Goal: Check status

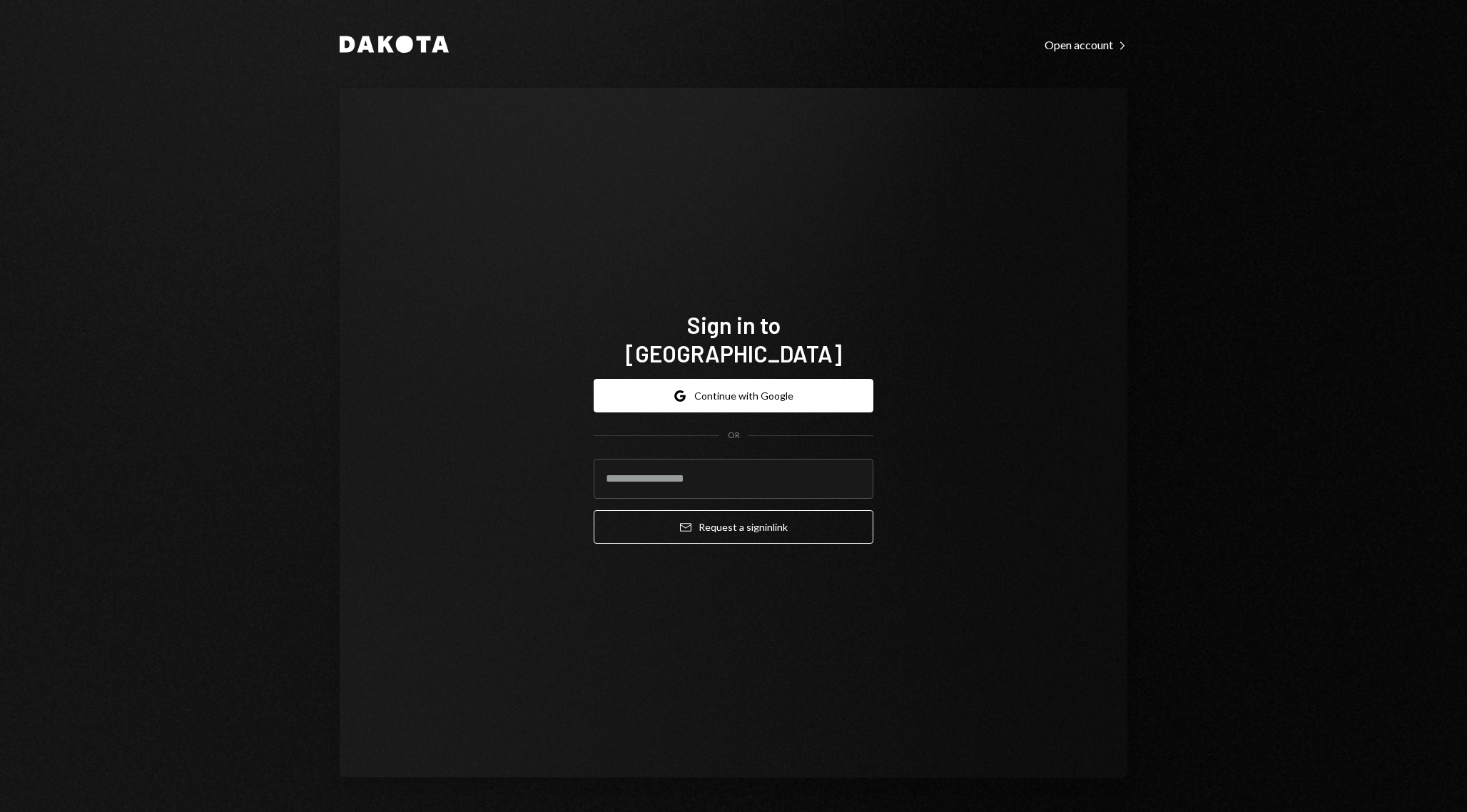
click at [0, 786] on com-1password-button at bounding box center [0, 812] width 0 height 0
type input "**********"
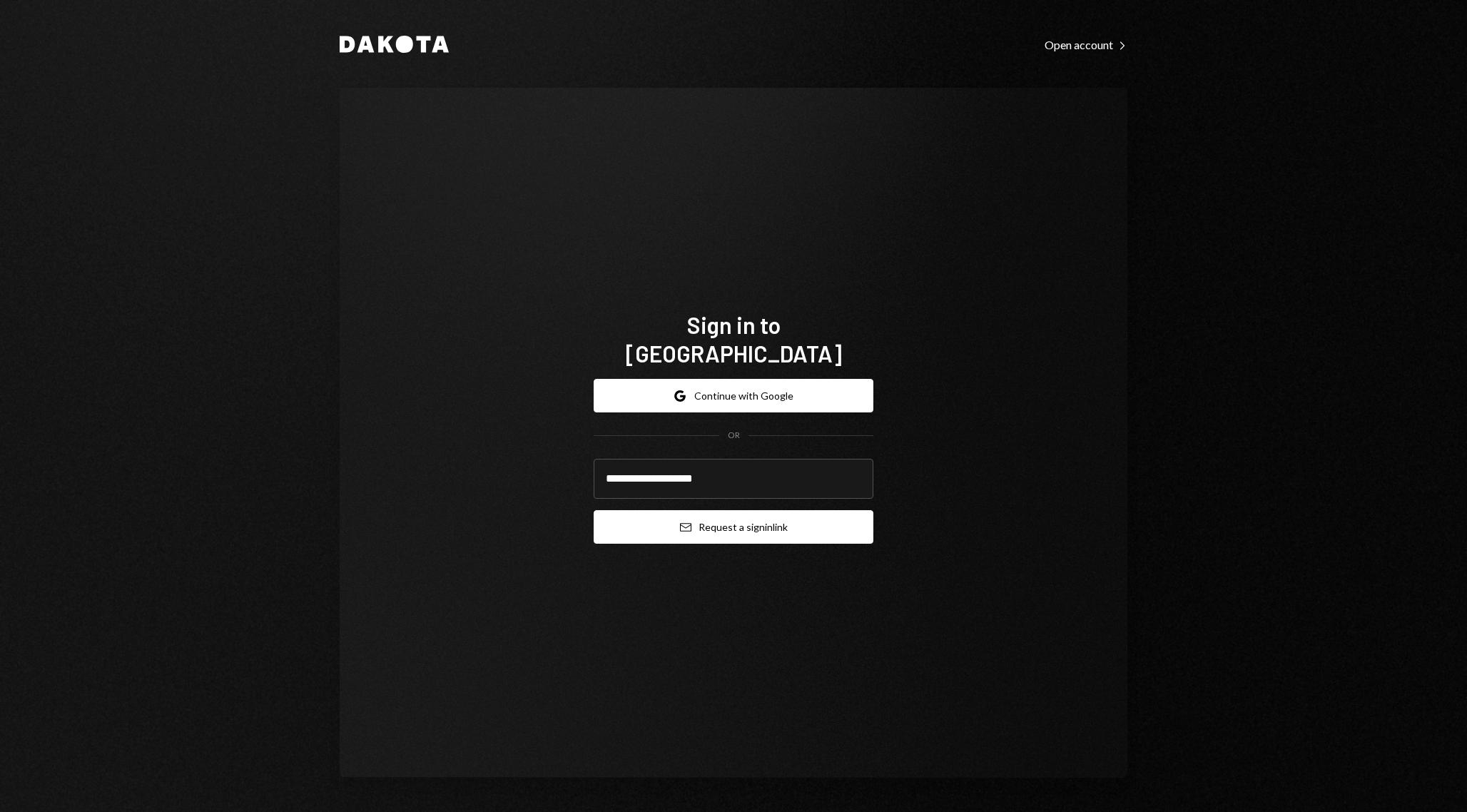
click at [752, 519] on button "Email Request a sign in link" at bounding box center [734, 526] width 280 height 33
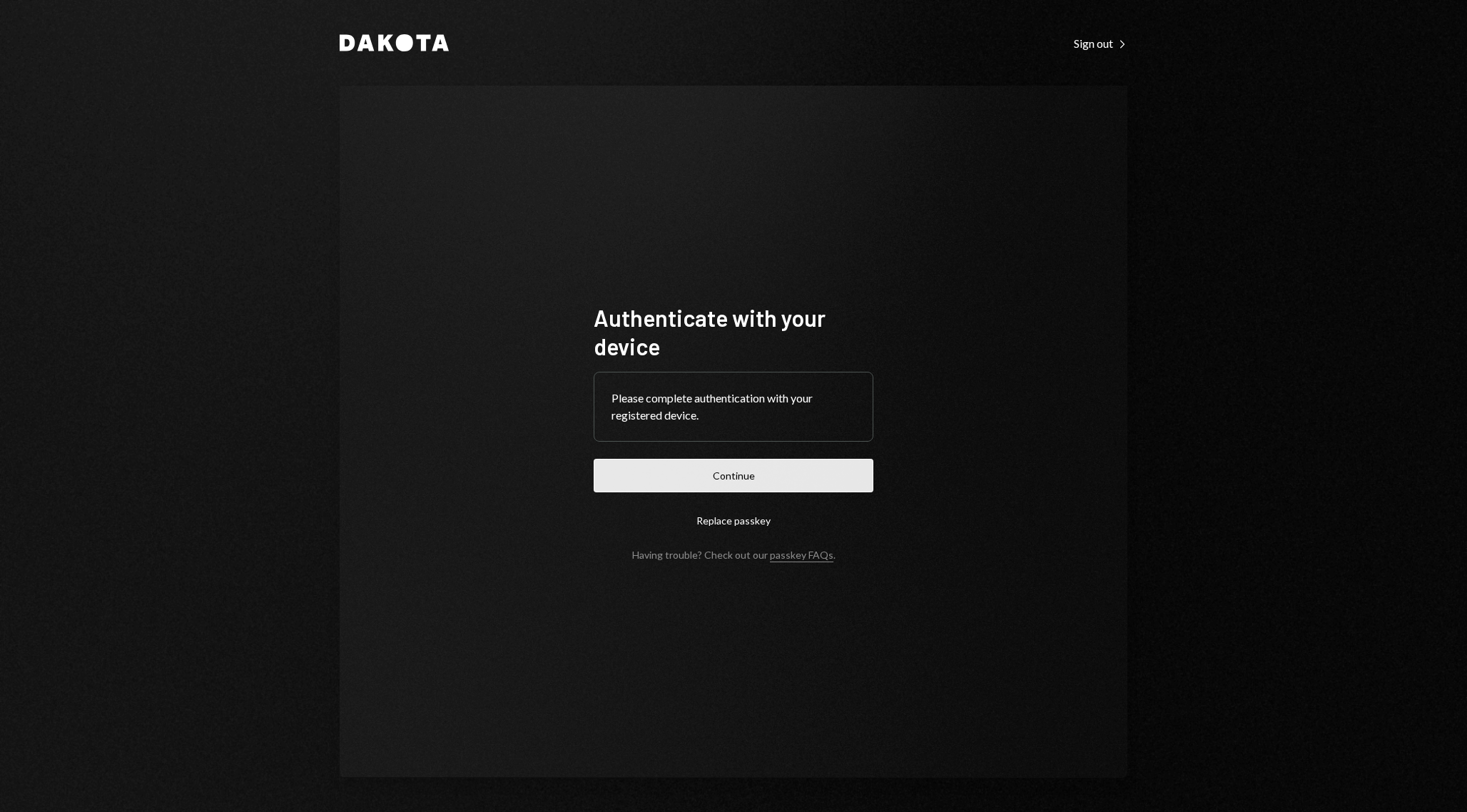
click at [765, 479] on button "Continue" at bounding box center [734, 475] width 280 height 33
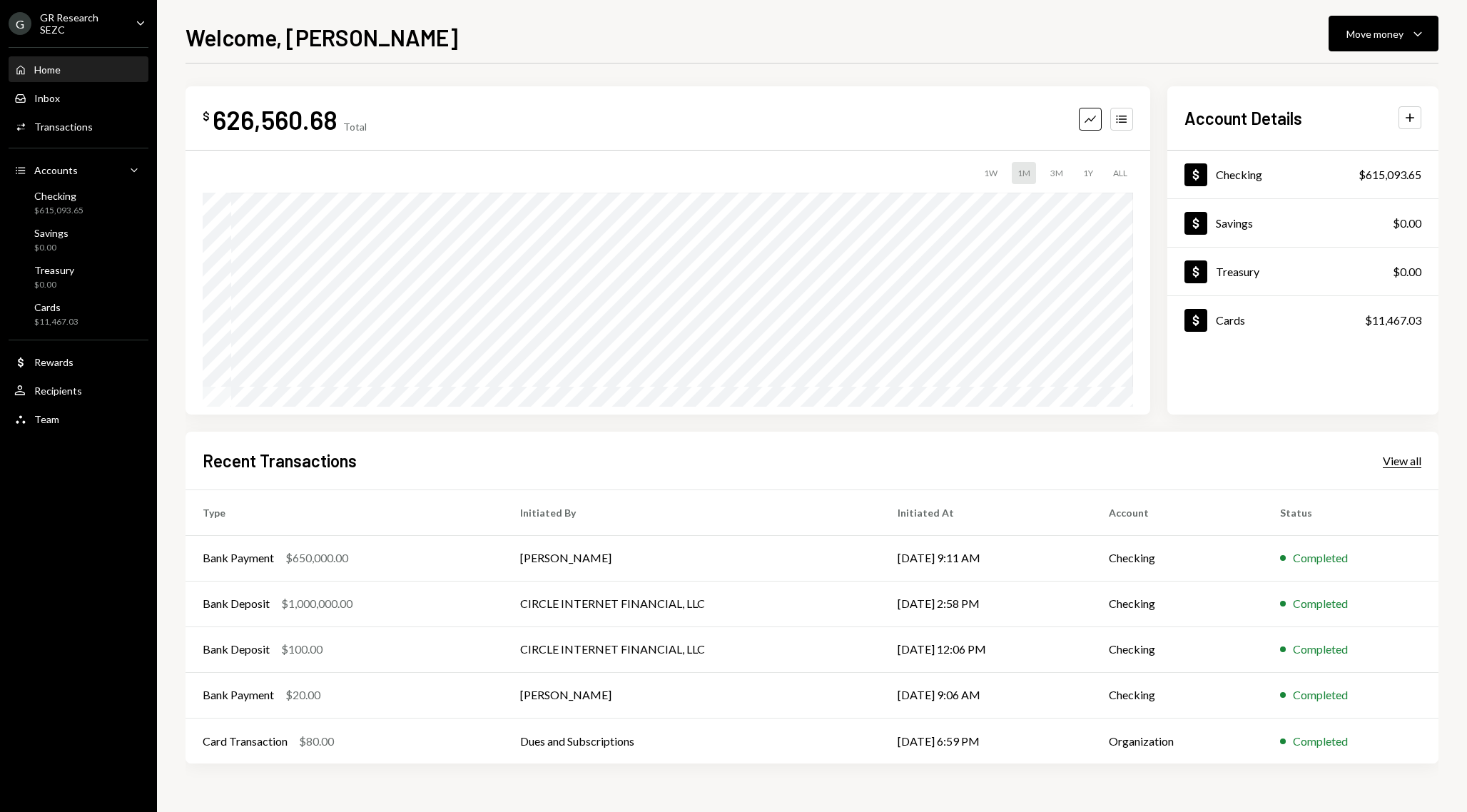
click at [1402, 461] on div "View all" at bounding box center [1402, 461] width 38 height 14
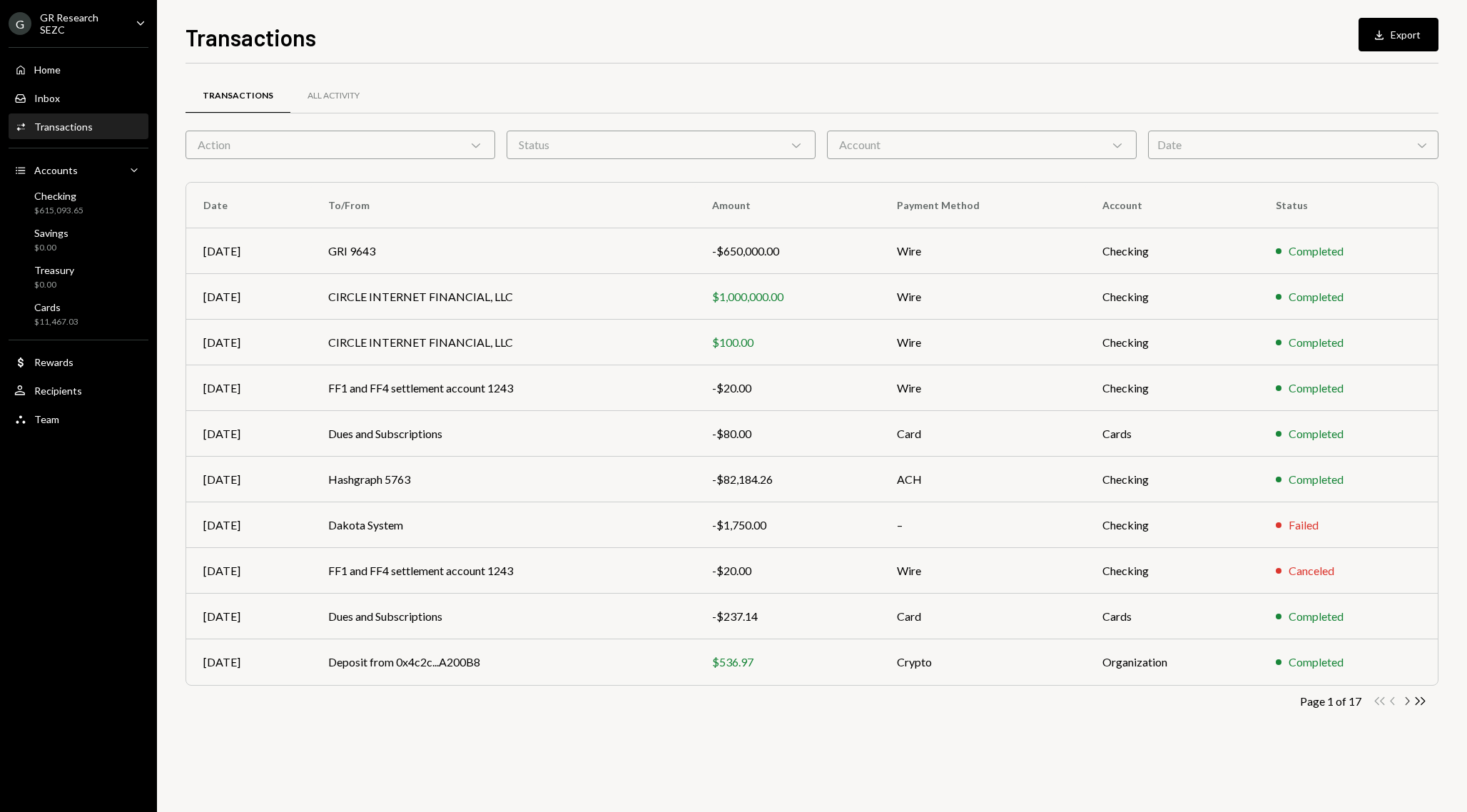
click at [1406, 703] on icon "Chevron Right" at bounding box center [1407, 701] width 14 height 14
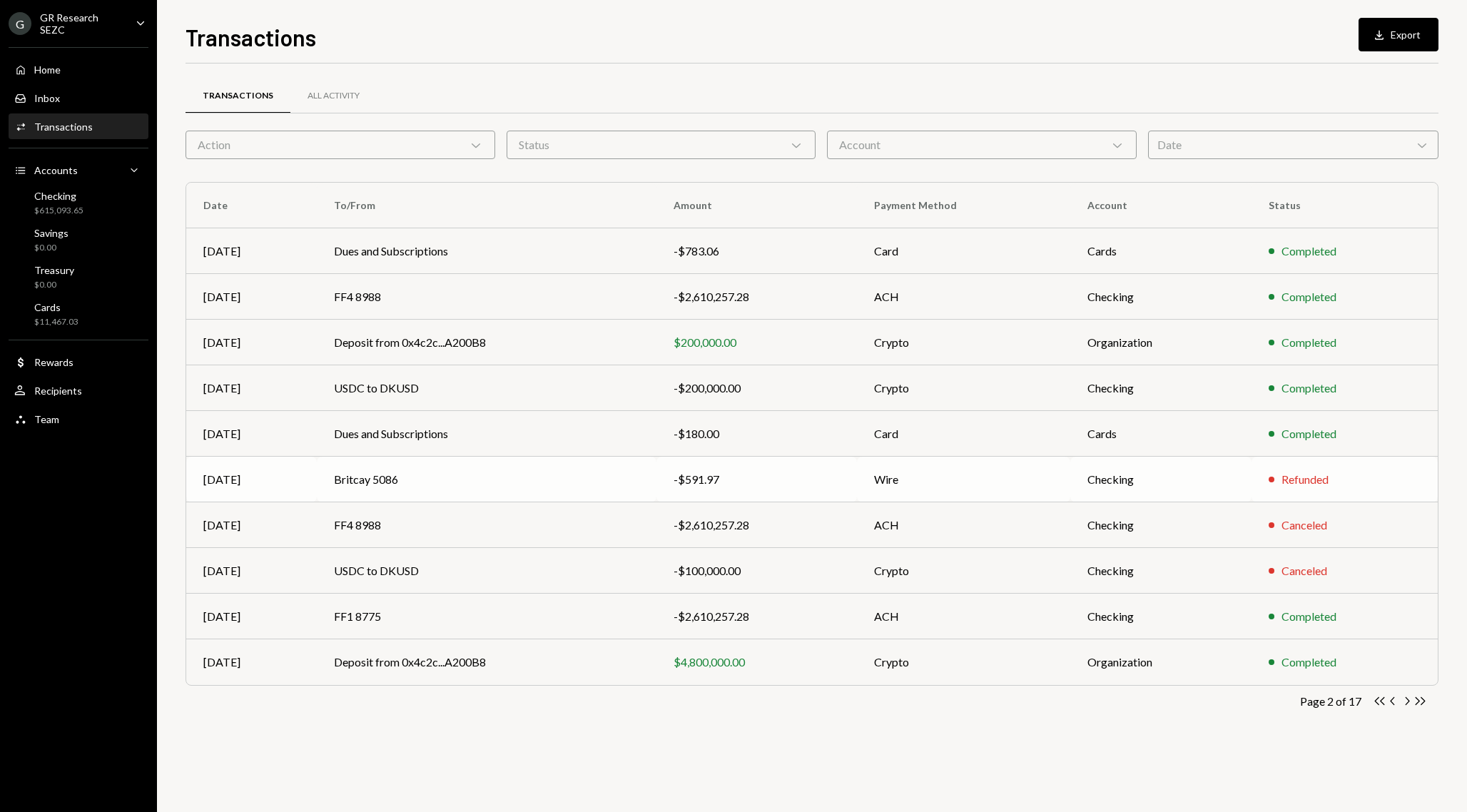
click at [830, 477] on div "-$591.97" at bounding box center [756, 479] width 166 height 17
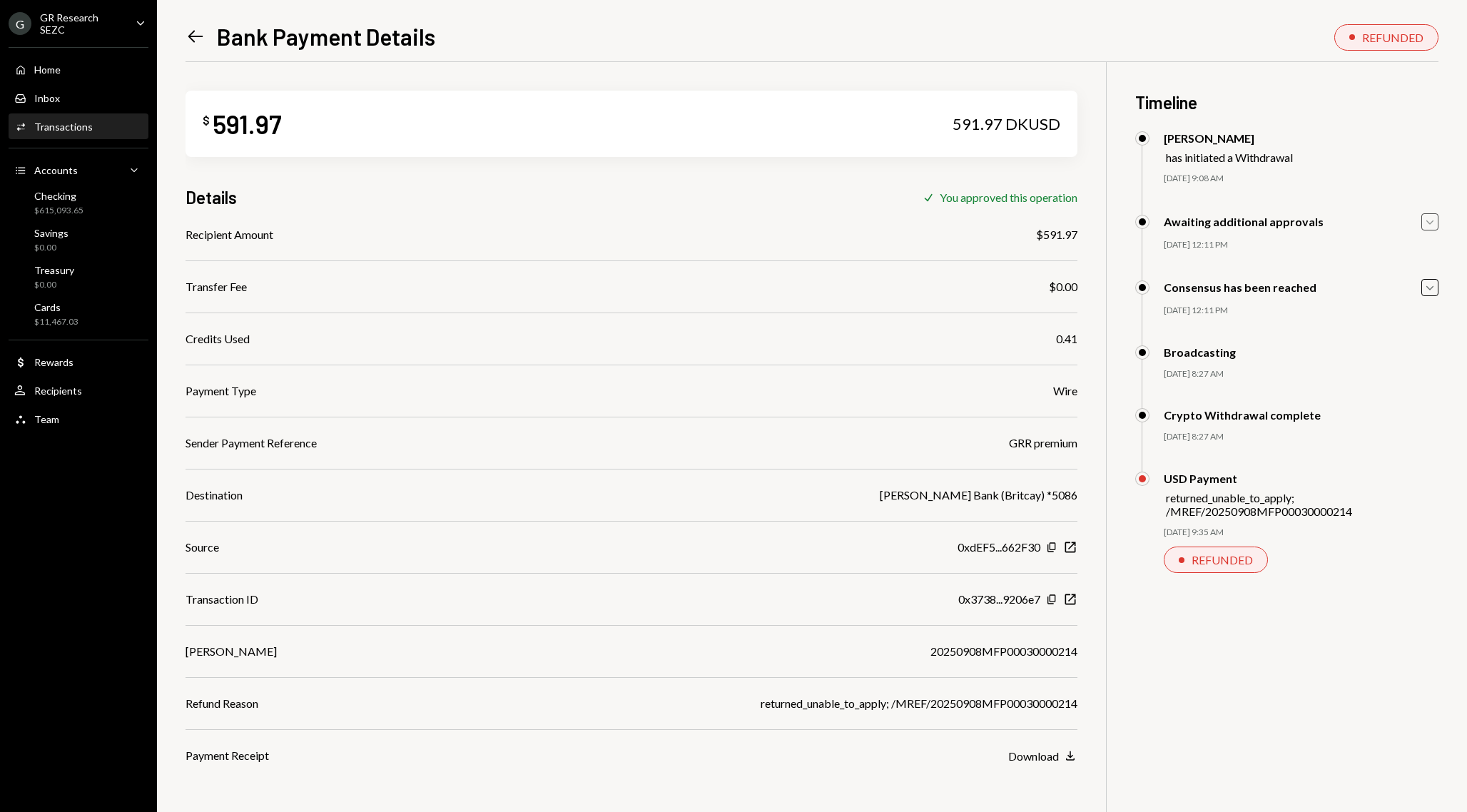
click at [1425, 224] on icon "Caret Down" at bounding box center [1430, 222] width 15 height 15
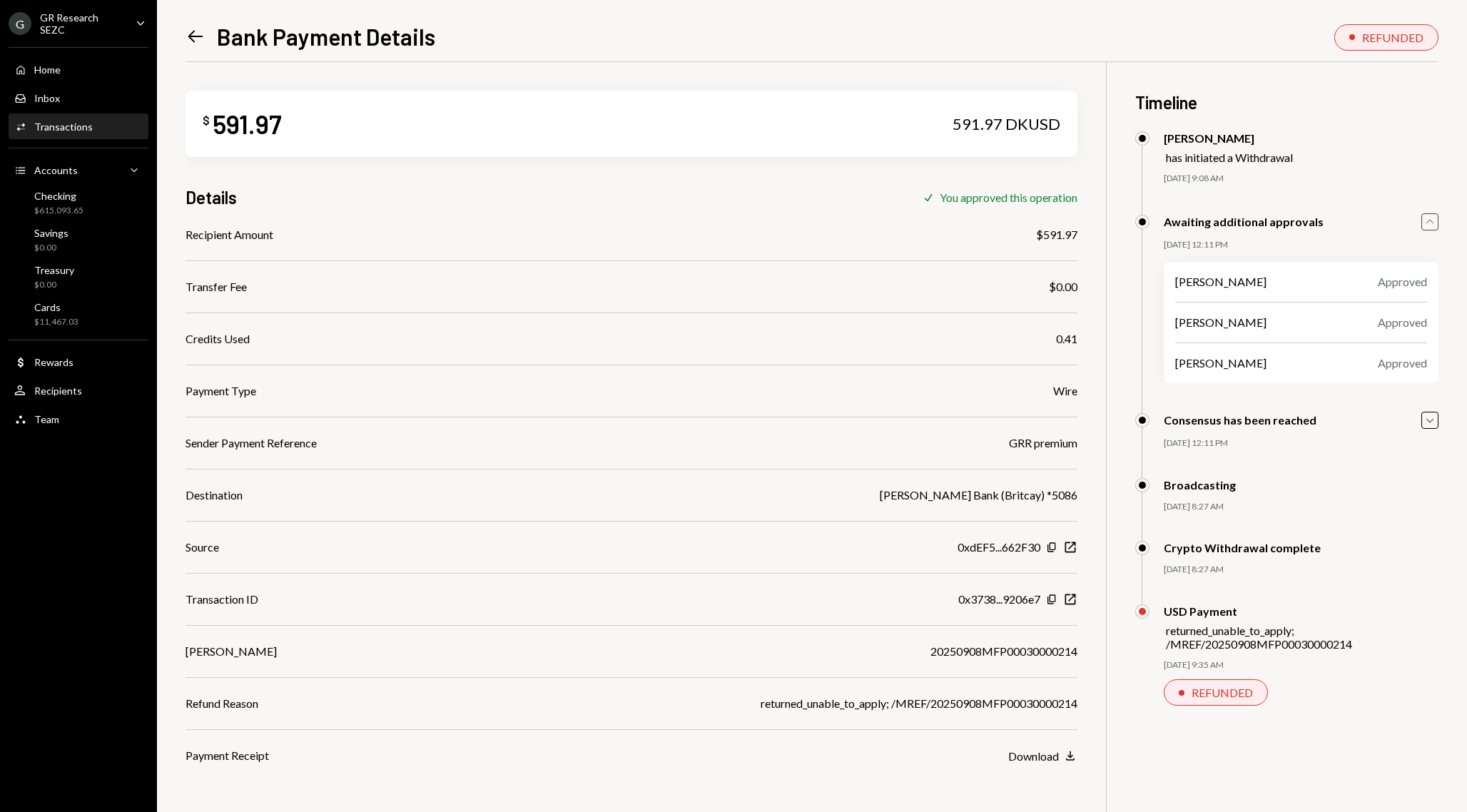
click at [1425, 224] on icon "Caret Up" at bounding box center [1430, 222] width 15 height 15
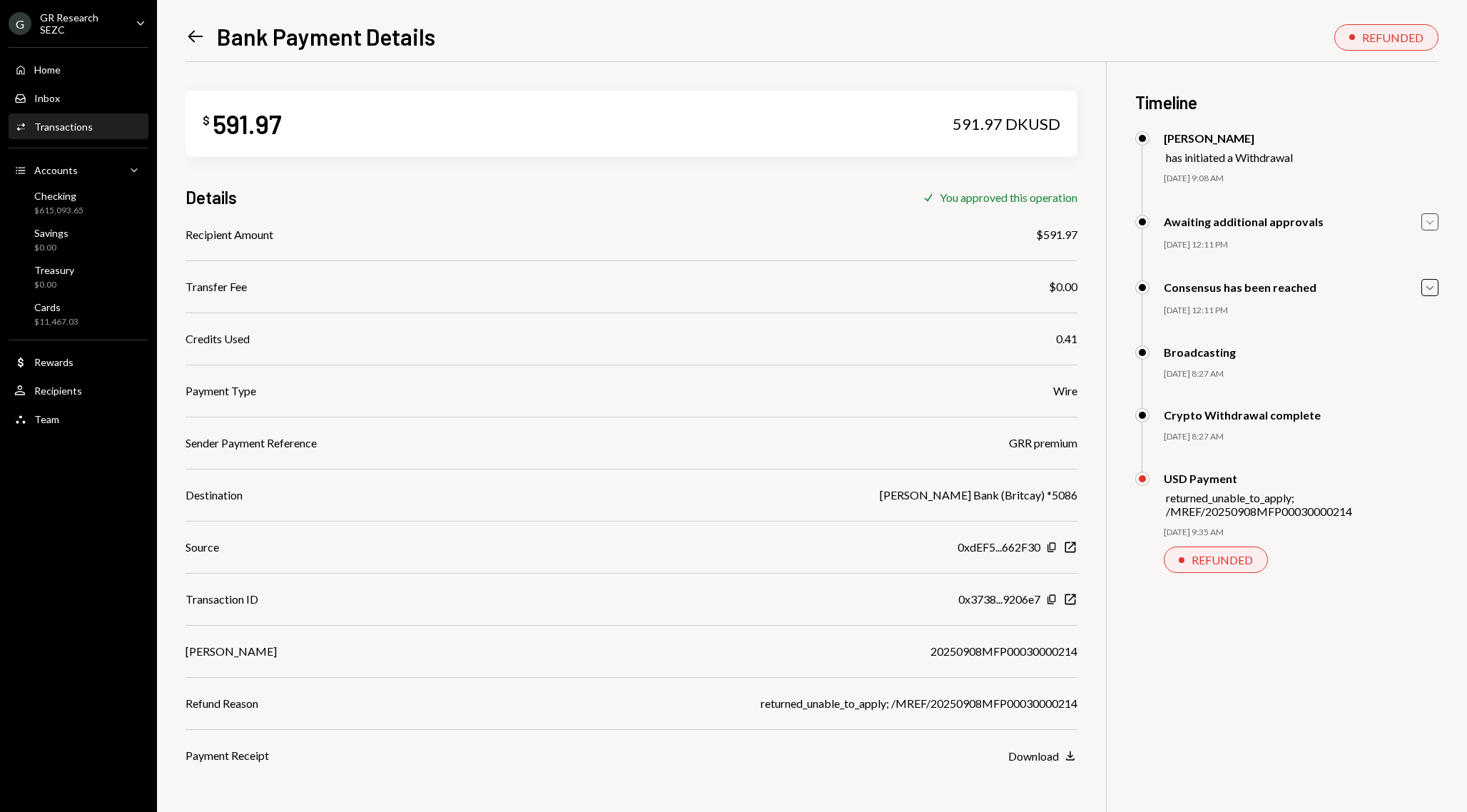
click at [200, 40] on icon "Left Arrow" at bounding box center [195, 36] width 20 height 20
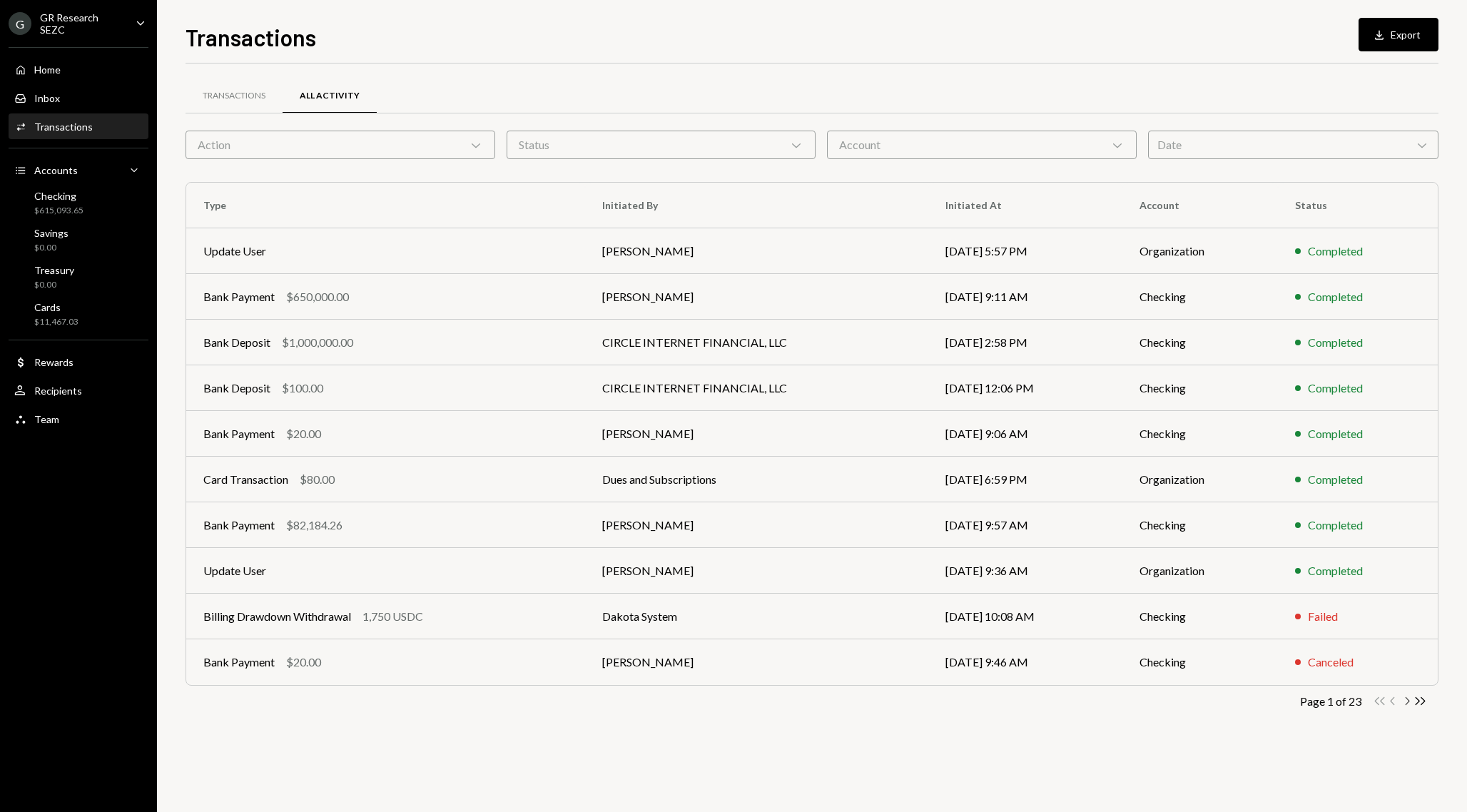
click at [1404, 699] on icon "Chevron Right" at bounding box center [1407, 701] width 14 height 14
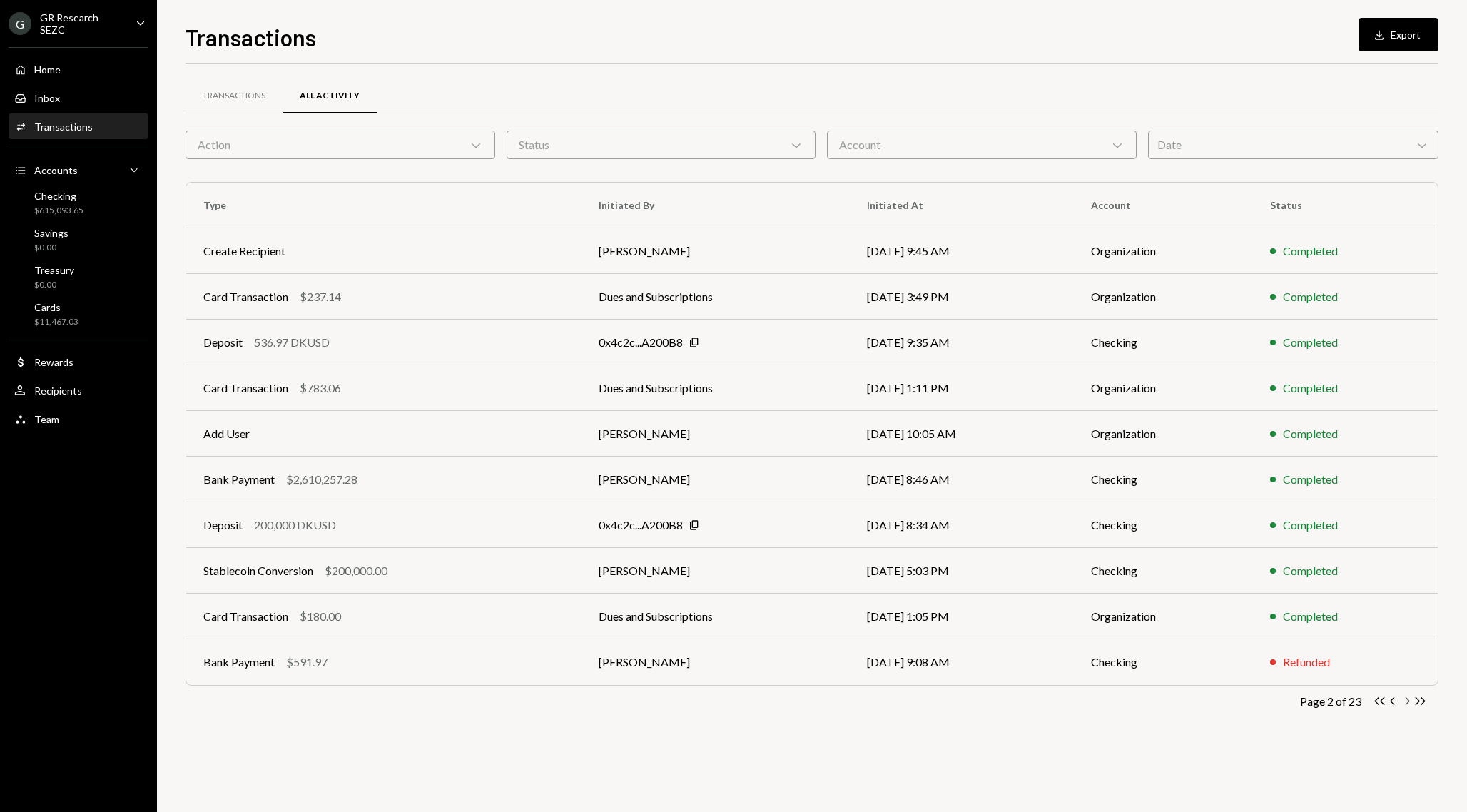
click at [1406, 705] on icon "Chevron Right" at bounding box center [1407, 701] width 14 height 14
click at [1393, 700] on icon "Chevron Left" at bounding box center [1394, 701] width 14 height 14
drag, startPoint x: 1379, startPoint y: 672, endPoint x: 1386, endPoint y: 682, distance: 12.2
click at [1386, 682] on div "Transactions All Activity Action Chevron Down Status Chevron Down Account Chevr…" at bounding box center [812, 415] width 1253 height 658
